Goal: Task Accomplishment & Management: Complete application form

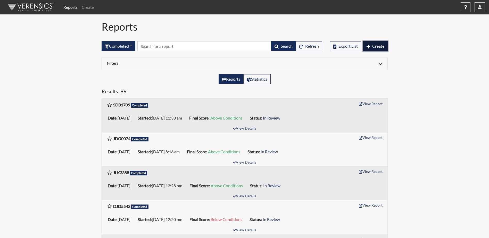
click at [368, 45] on icon "button" at bounding box center [369, 47] width 4 height 4
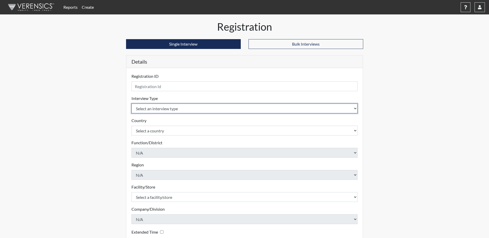
click at [219, 110] on select "Select an interview type Corrections Pre-Employment" at bounding box center [244, 109] width 226 height 10
select select "ff733e93-e1bf-11ea-9c9f-0eff0cf7eb8f"
click at [131, 104] on select "Select an interview type Corrections Pre-Employment" at bounding box center [244, 109] width 226 height 10
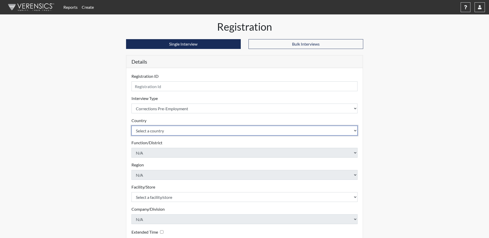
click at [192, 131] on select "Select a country [GEOGRAPHIC_DATA] [GEOGRAPHIC_DATA]" at bounding box center [244, 131] width 226 height 10
select select "united-states-of-[GEOGRAPHIC_DATA]"
click at [131, 126] on select "Select a country [GEOGRAPHIC_DATA] [GEOGRAPHIC_DATA]" at bounding box center [244, 131] width 226 height 10
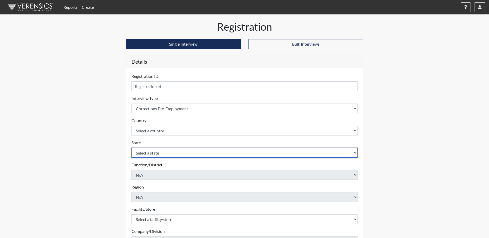
click at [180, 154] on select "Select a state [US_STATE] [US_STATE] [US_STATE] [US_STATE] [US_STATE] [US_STATE…" at bounding box center [244, 153] width 226 height 10
select select "GA"
click at [131, 148] on select "Select a state [US_STATE] [US_STATE] [US_STATE] [US_STATE] [US_STATE] [US_STATE…" at bounding box center [244, 153] width 226 height 10
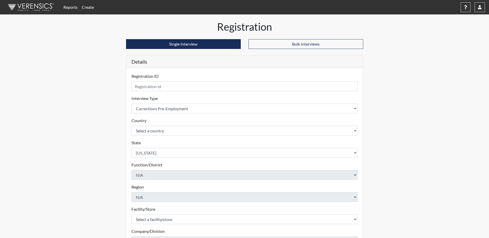
click at [82, 156] on div "Reports Create Help Center × Verensics Best Practices How to successfully use t…" at bounding box center [244, 156] width 489 height 312
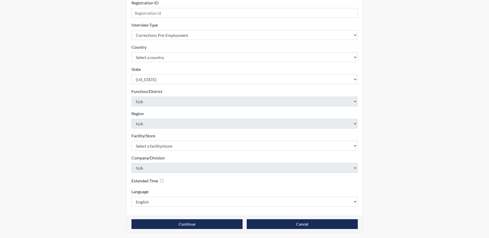
scroll to position [74, 0]
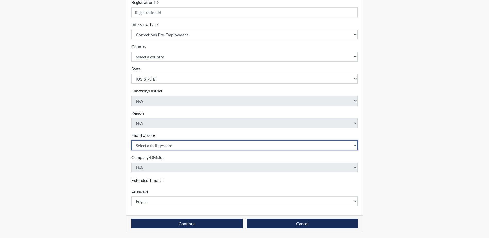
click at [159, 149] on select "Select a facility/store [PERSON_NAME] [PERSON_NAME] PDC" at bounding box center [244, 145] width 226 height 10
select select "cf1e5dfe-3baa-413c-b166-b13f4c2865ea"
click at [131, 140] on select "Select a facility/store [PERSON_NAME] [PERSON_NAME] PDC" at bounding box center [244, 145] width 226 height 10
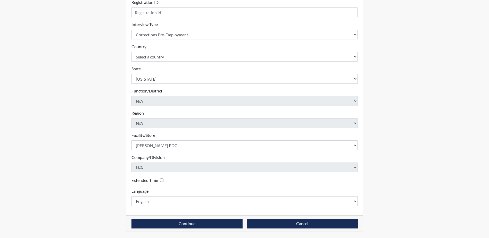
click at [120, 167] on div "Registration Single Interview Bulk Interviews Details Registration ID Please pr…" at bounding box center [245, 93] width 294 height 292
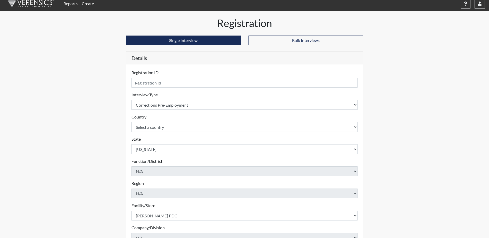
scroll to position [0, 0]
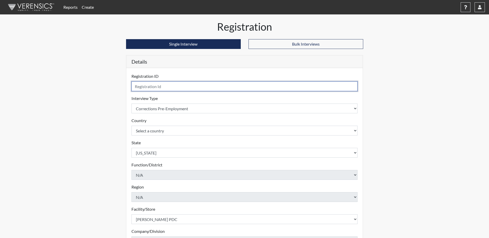
click at [151, 90] on input "text" at bounding box center [244, 86] width 226 height 10
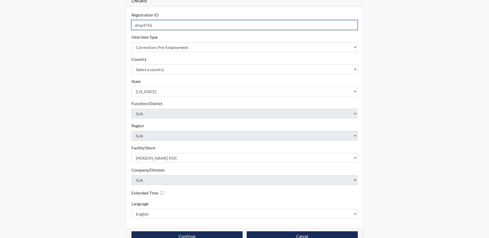
scroll to position [74, 0]
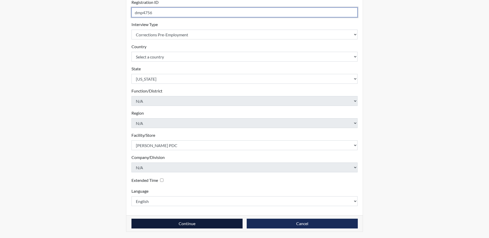
type input "dmp4756"
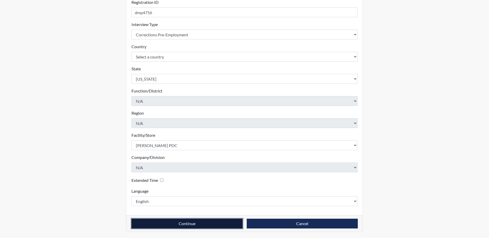
click at [179, 225] on button "Continue" at bounding box center [186, 224] width 111 height 10
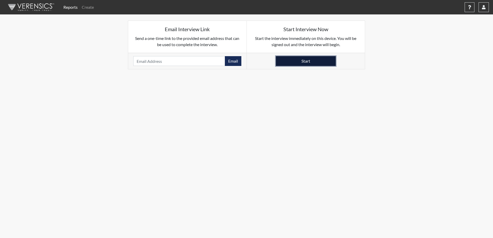
click at [322, 61] on button "Start" at bounding box center [306, 61] width 60 height 10
